Goal: Task Accomplishment & Management: Use online tool/utility

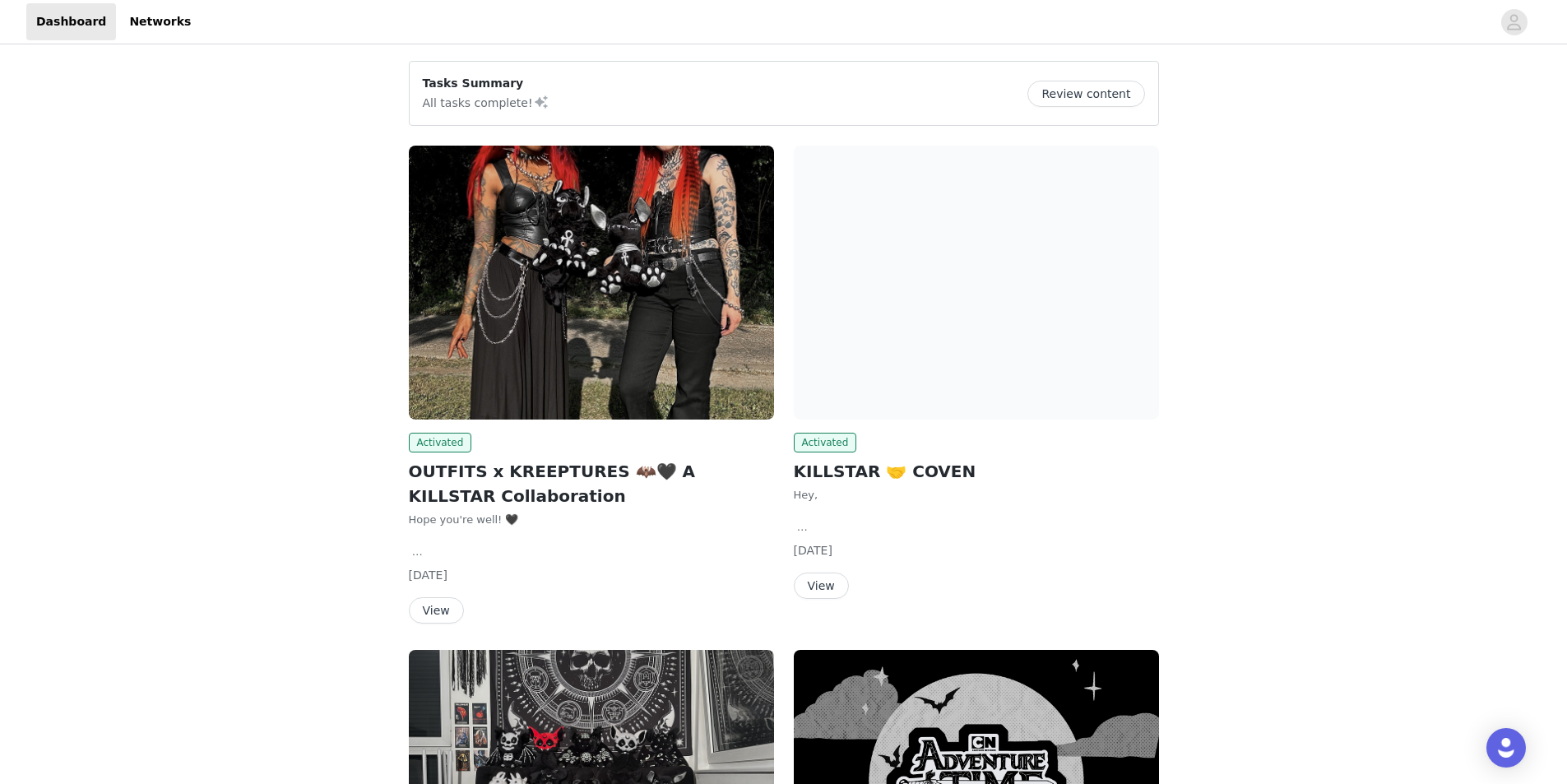
click at [957, 303] on img at bounding box center [976, 282] width 365 height 274
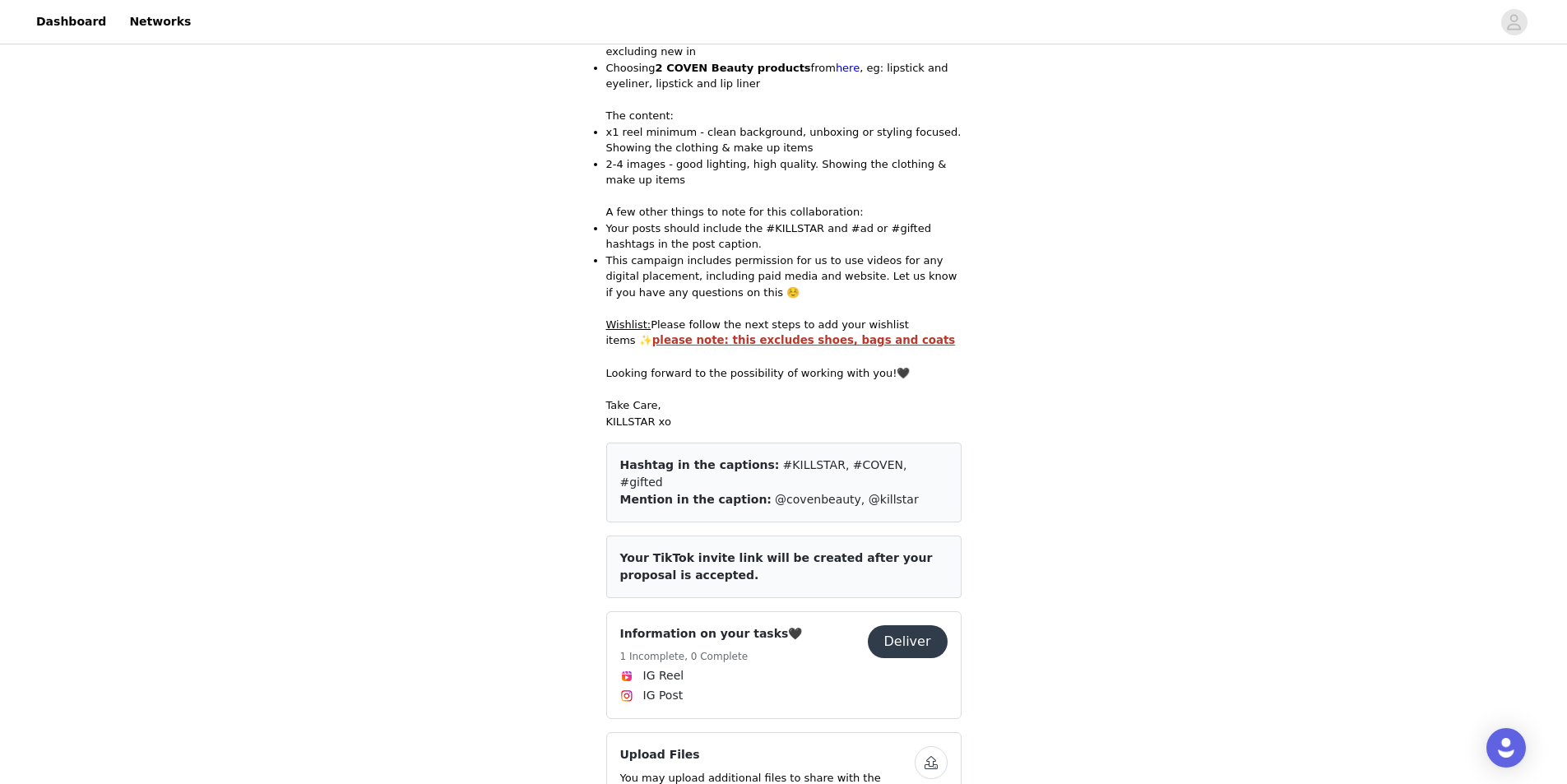
scroll to position [329, 0]
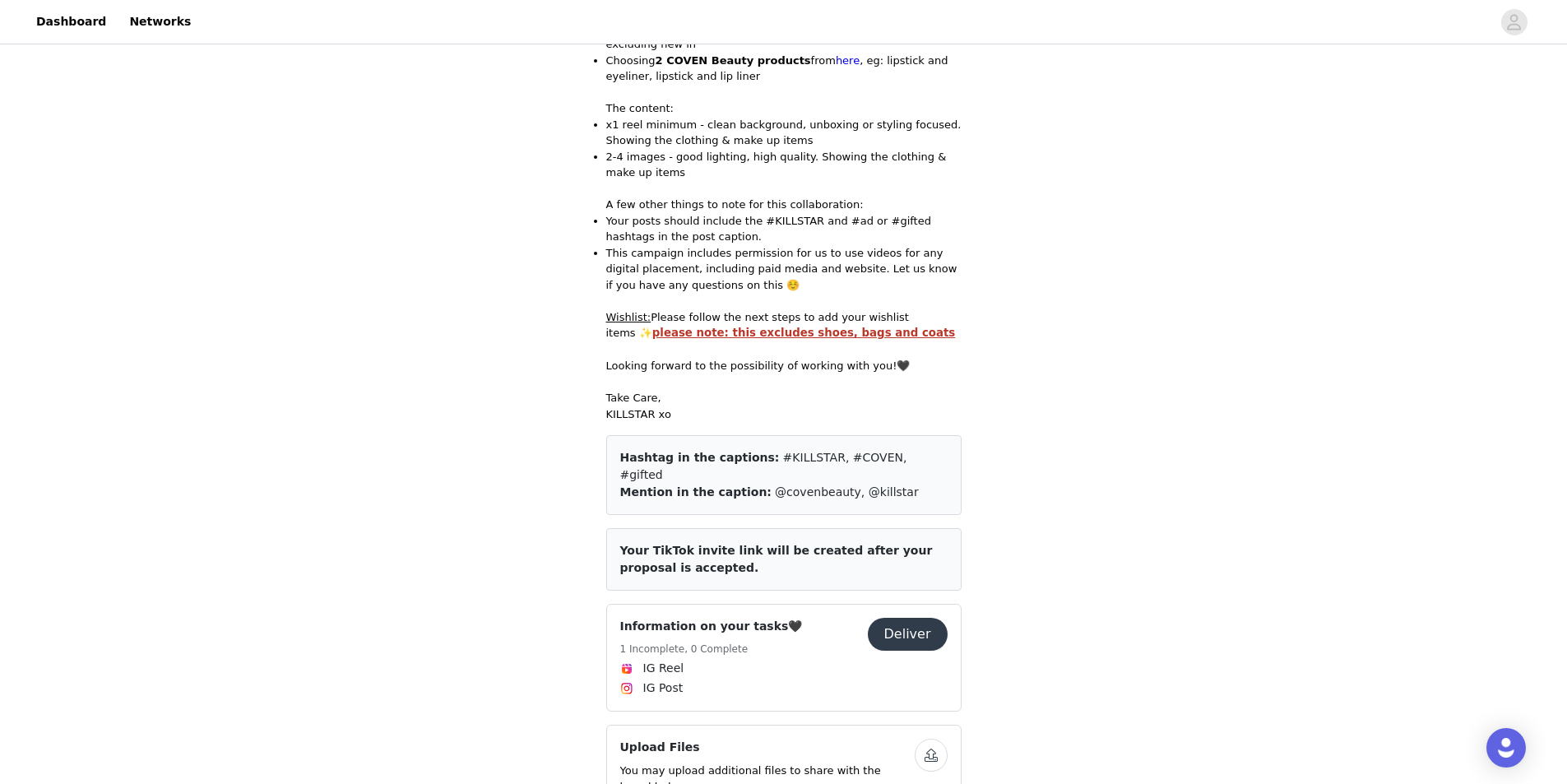
click at [897, 618] on button "Deliver" at bounding box center [908, 634] width 80 height 33
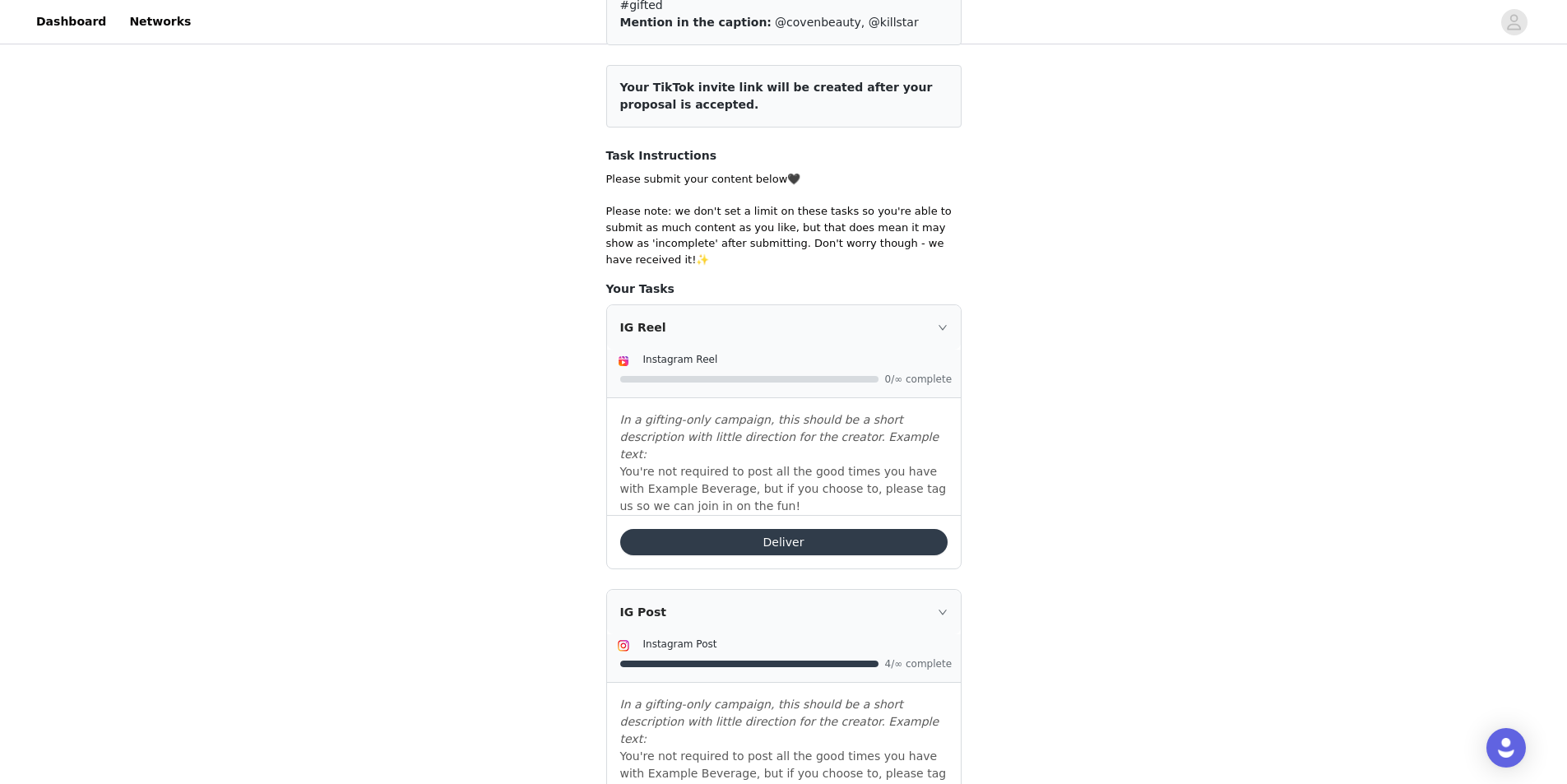
scroll to position [329, 0]
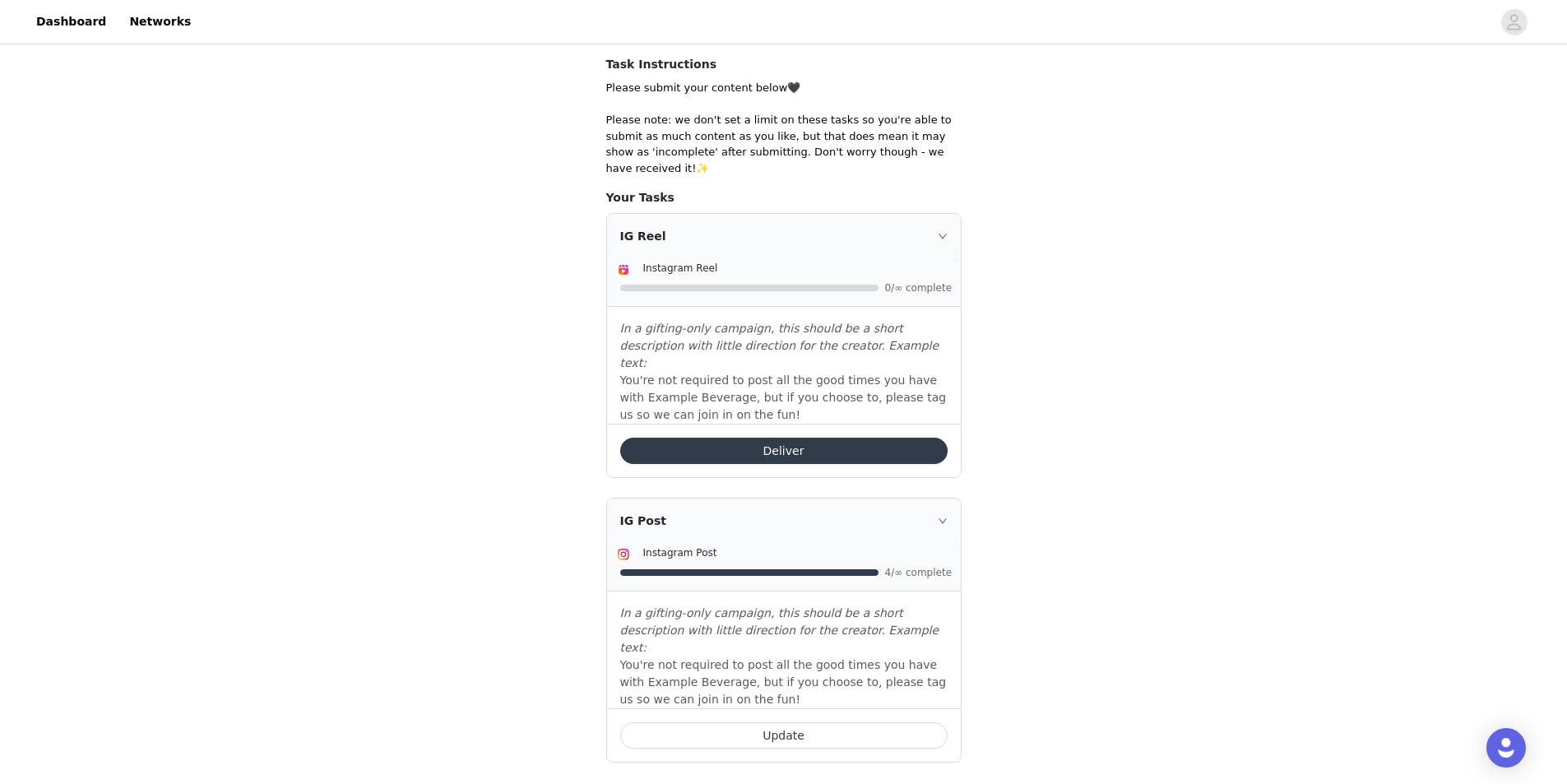
click at [834, 722] on button "Update" at bounding box center [784, 736] width 327 height 26
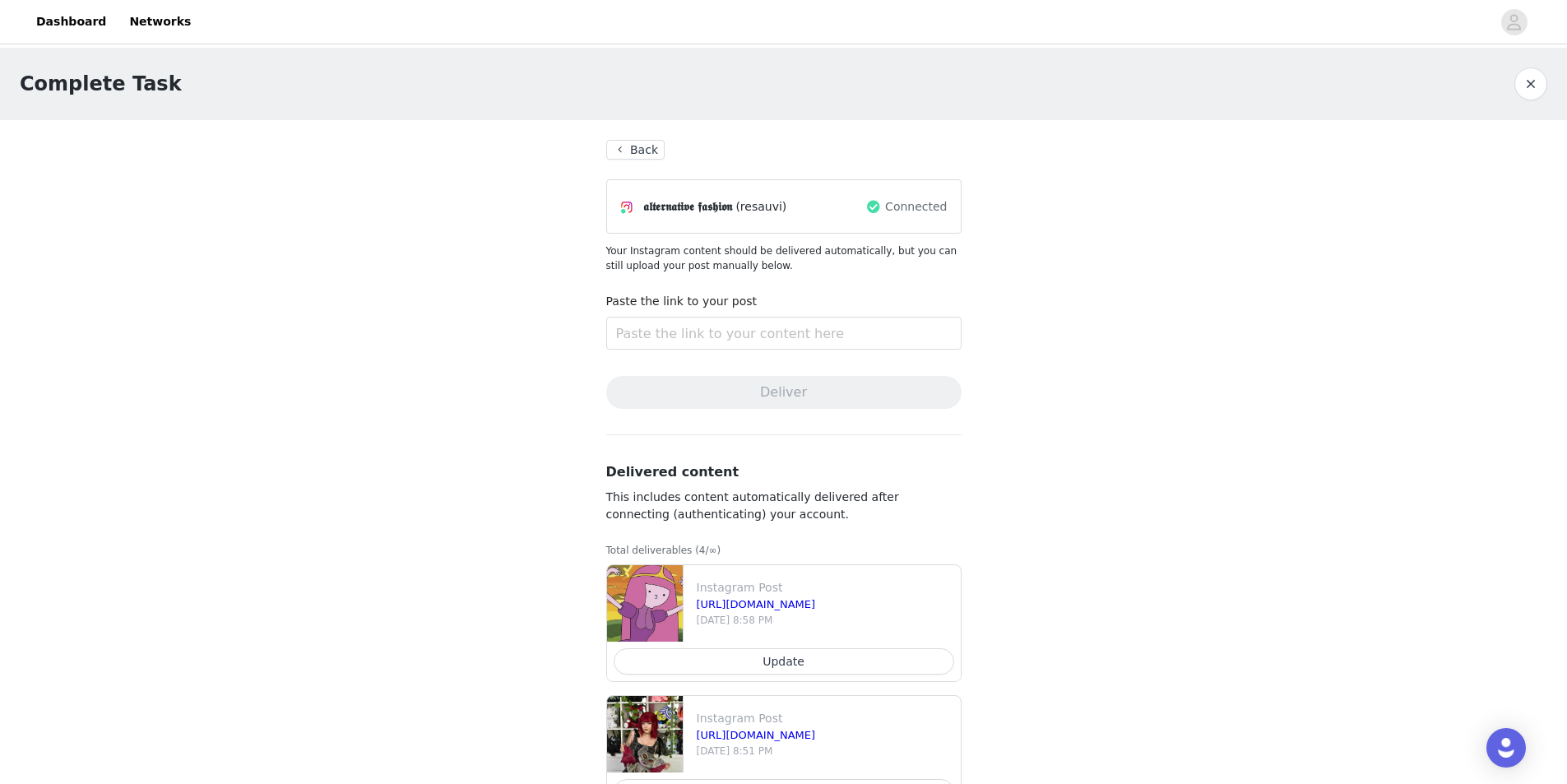
scroll to position [323, 0]
